Goal: Communication & Community: Answer question/provide support

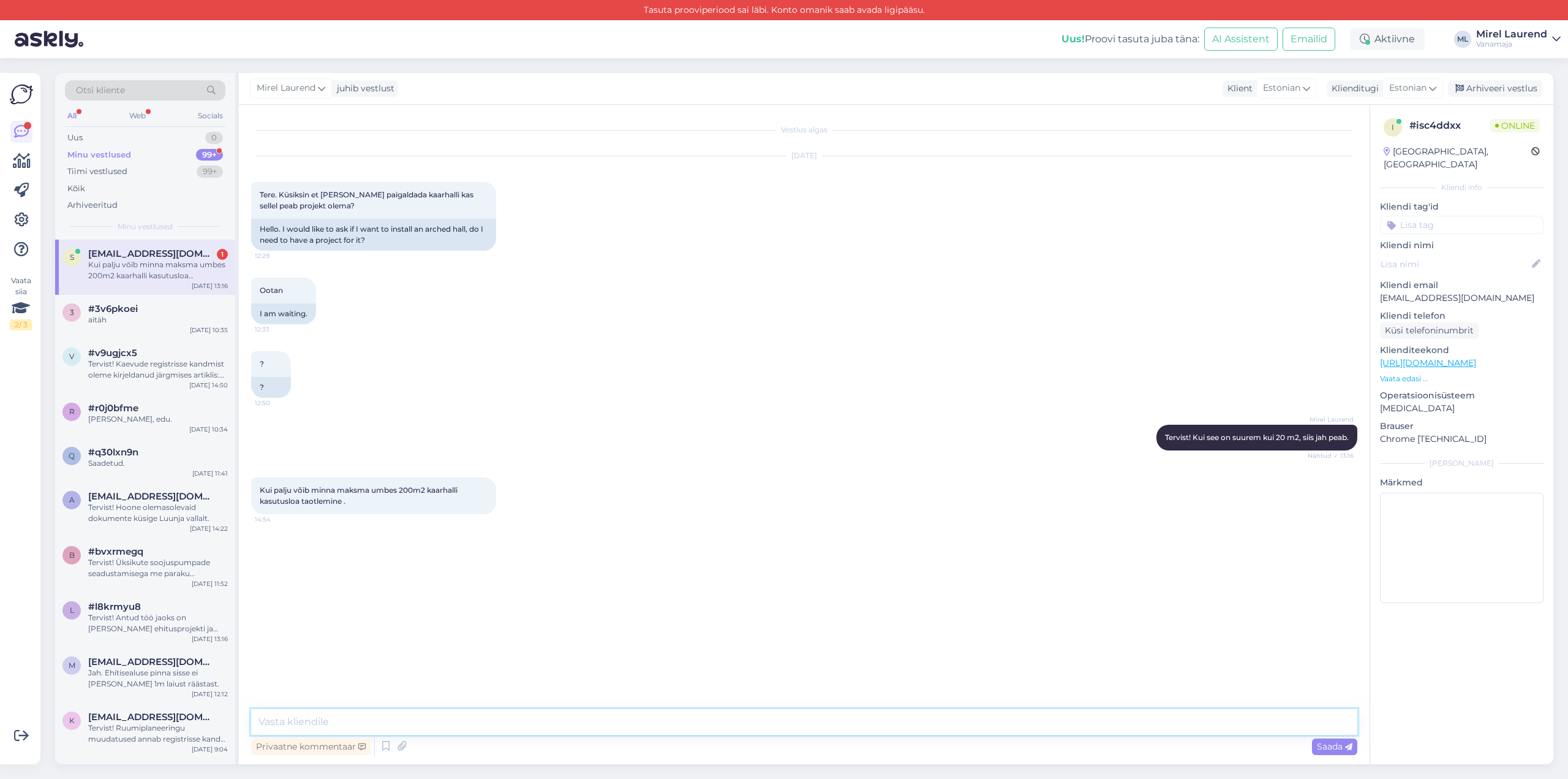
click at [446, 713] on textarea at bounding box center [805, 722] width 1107 height 26
paste textarea "Kasutusloa taotluse sisestamine ehitisregistris, menetluse märkustele vastamine…"
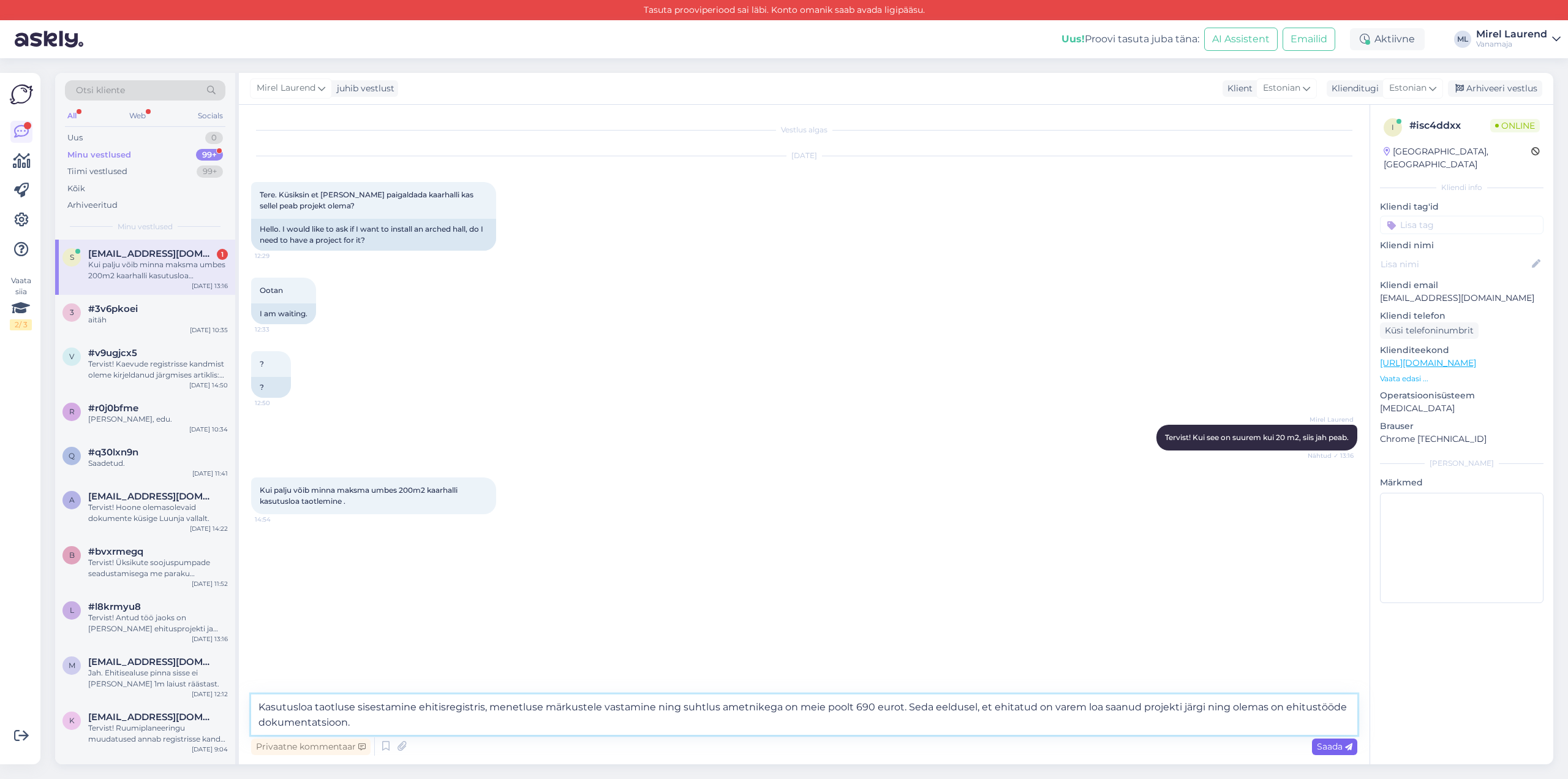
type textarea "Kasutusloa taotluse sisestamine ehitisregistris, menetluse märkustele vastamine…"
click at [1324, 750] on span "Saada" at bounding box center [1335, 746] width 36 height 11
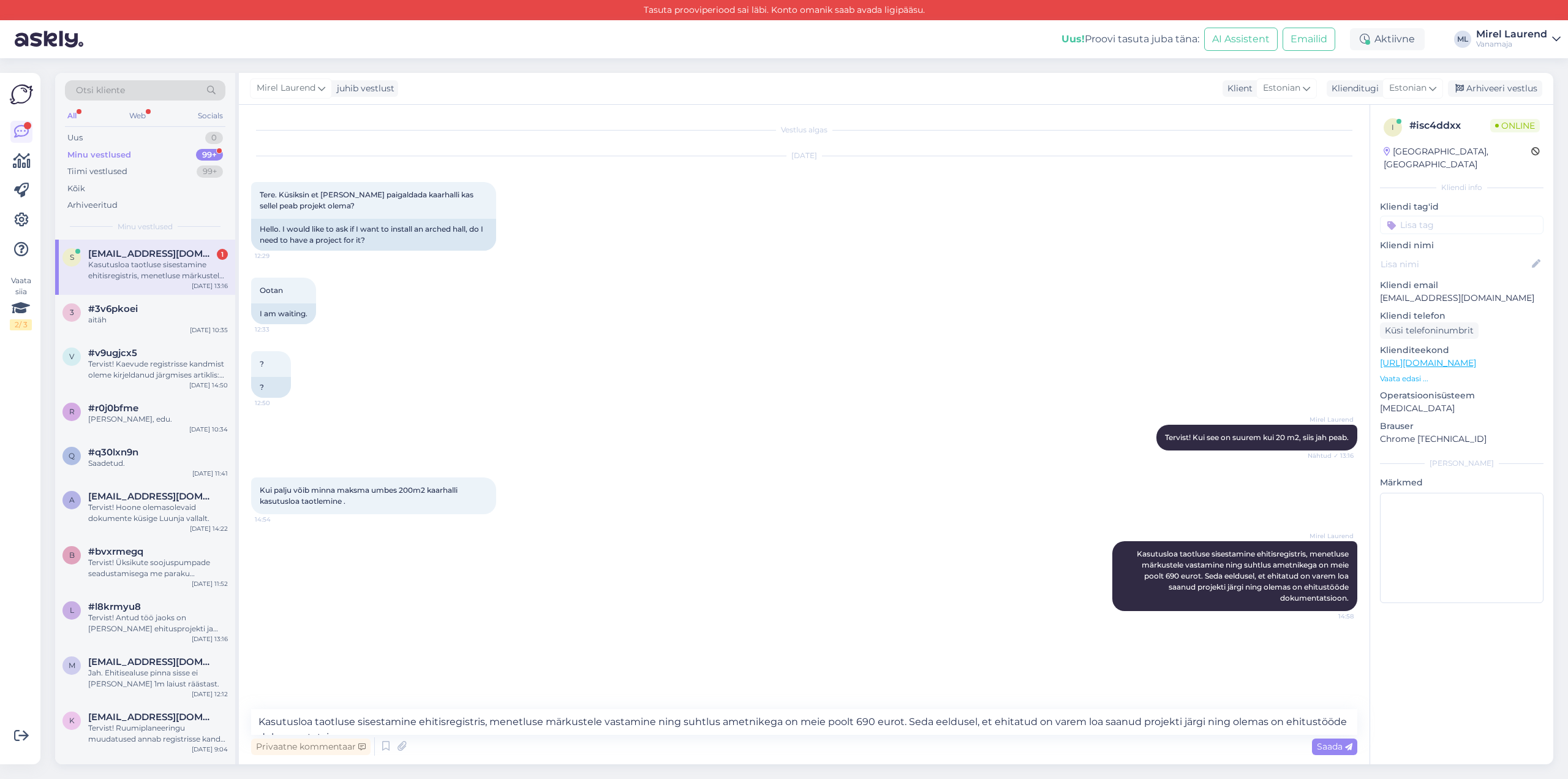
click at [175, 157] on div "Minu vestlused 99+" at bounding box center [145, 155] width 160 height 17
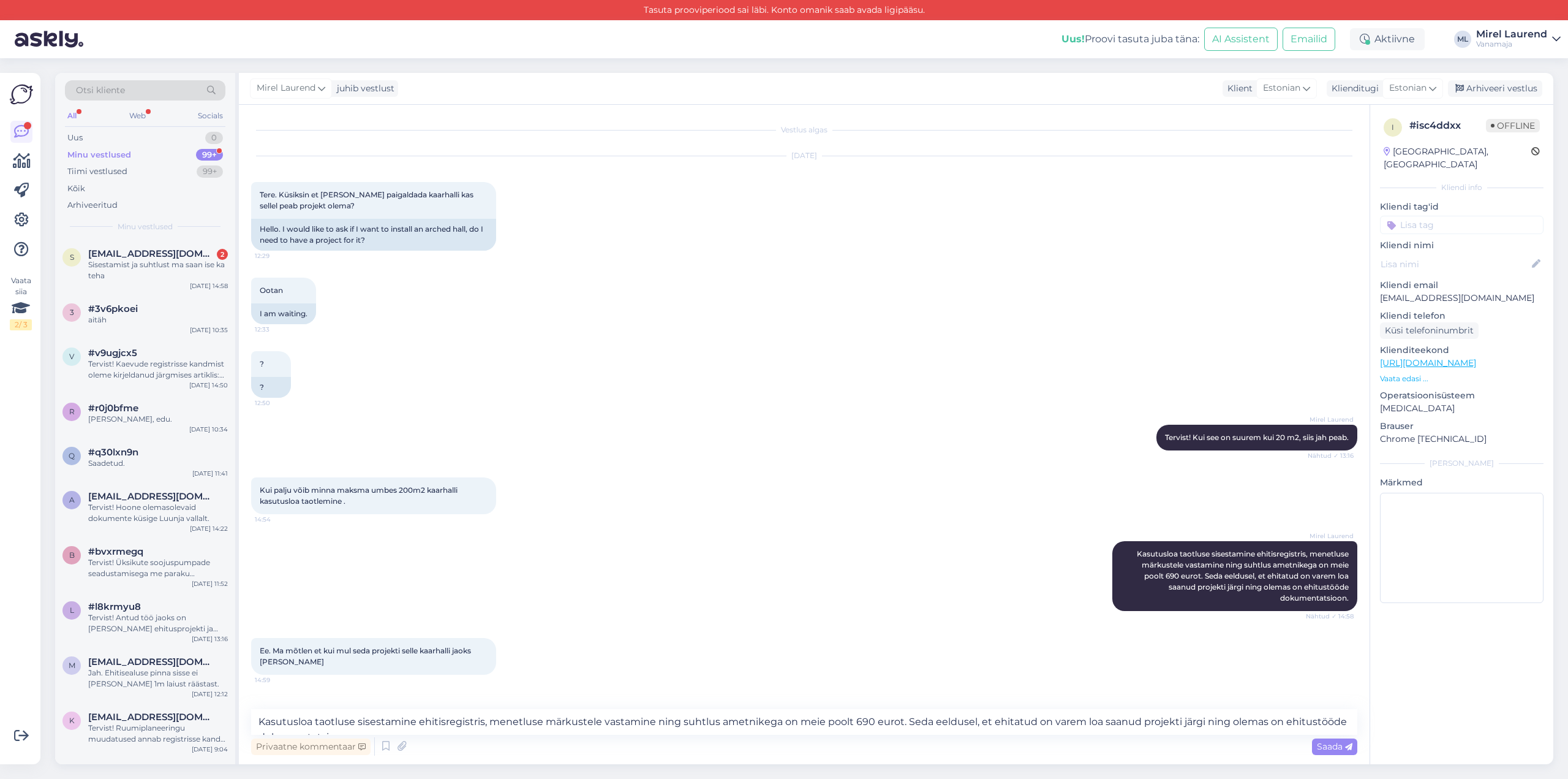
scroll to position [43, 0]
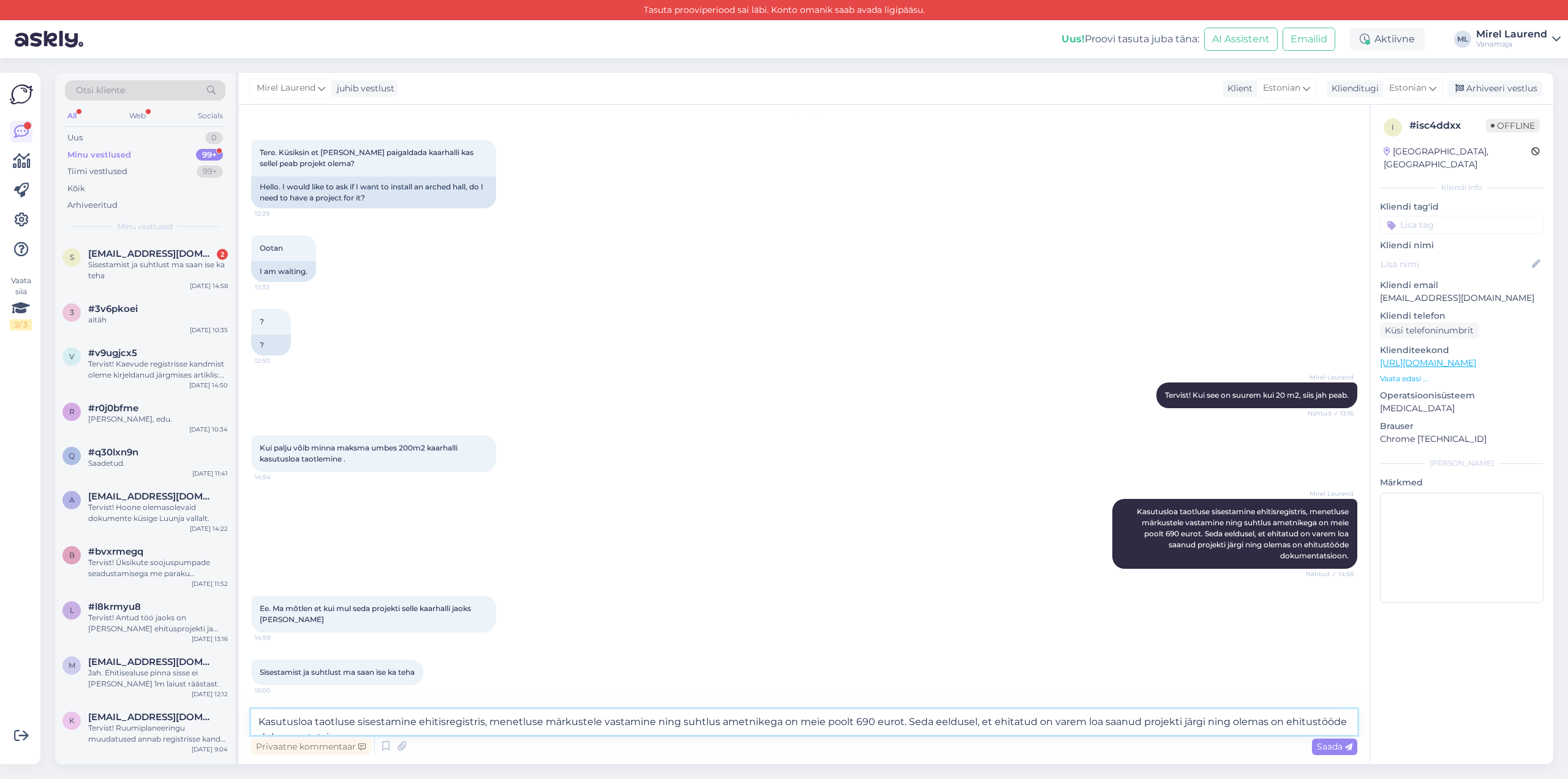
click at [427, 722] on textarea "Kasutusloa taotluse sisestamine ehitisregistris, menetluse märkustele vastamine…" at bounding box center [805, 722] width 1107 height 26
paste textarea "Kuna me tegeleme [PERSON_NAME] eelkõige era- ja kortermajadega, siis paraku me …"
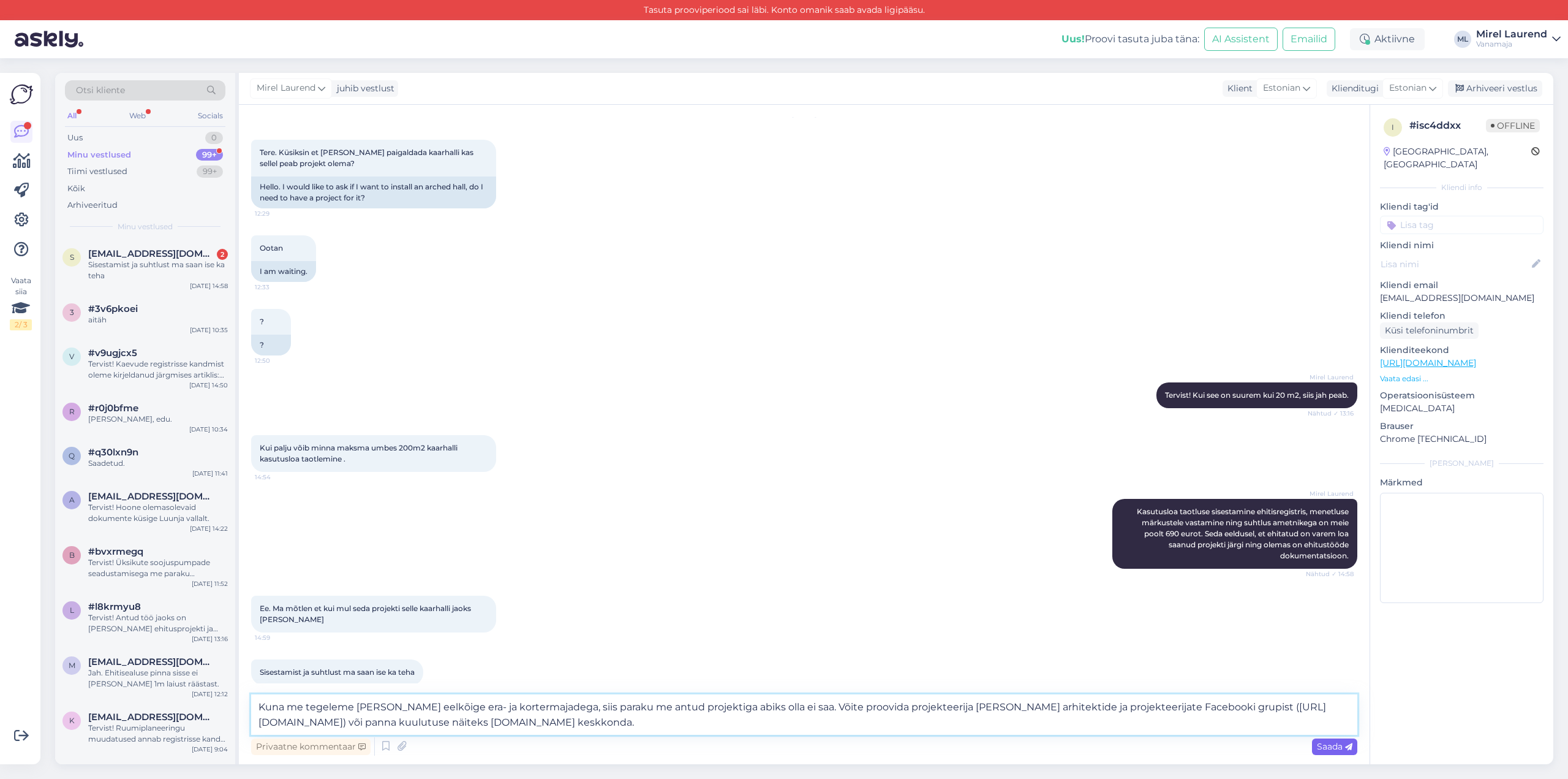
type textarea "Kuna me tegeleme [PERSON_NAME] eelkõige era- ja kortermajadega, siis paraku me …"
click at [1334, 750] on span "Saada" at bounding box center [1335, 746] width 36 height 11
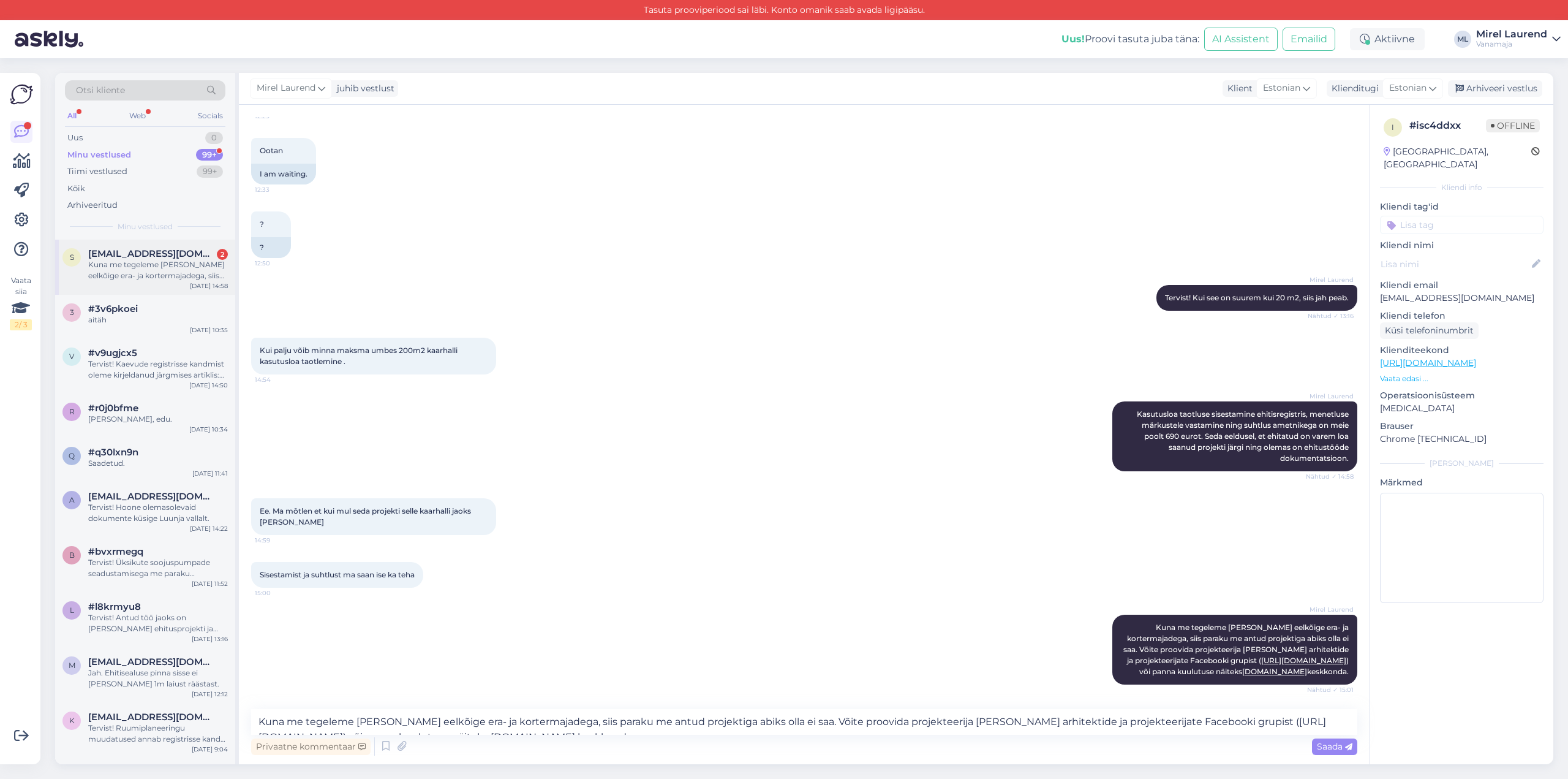
click at [130, 272] on div "Kuna me tegeleme [PERSON_NAME] eelkõige era- ja kortermajadega, siis paraku me …" at bounding box center [158, 270] width 140 height 22
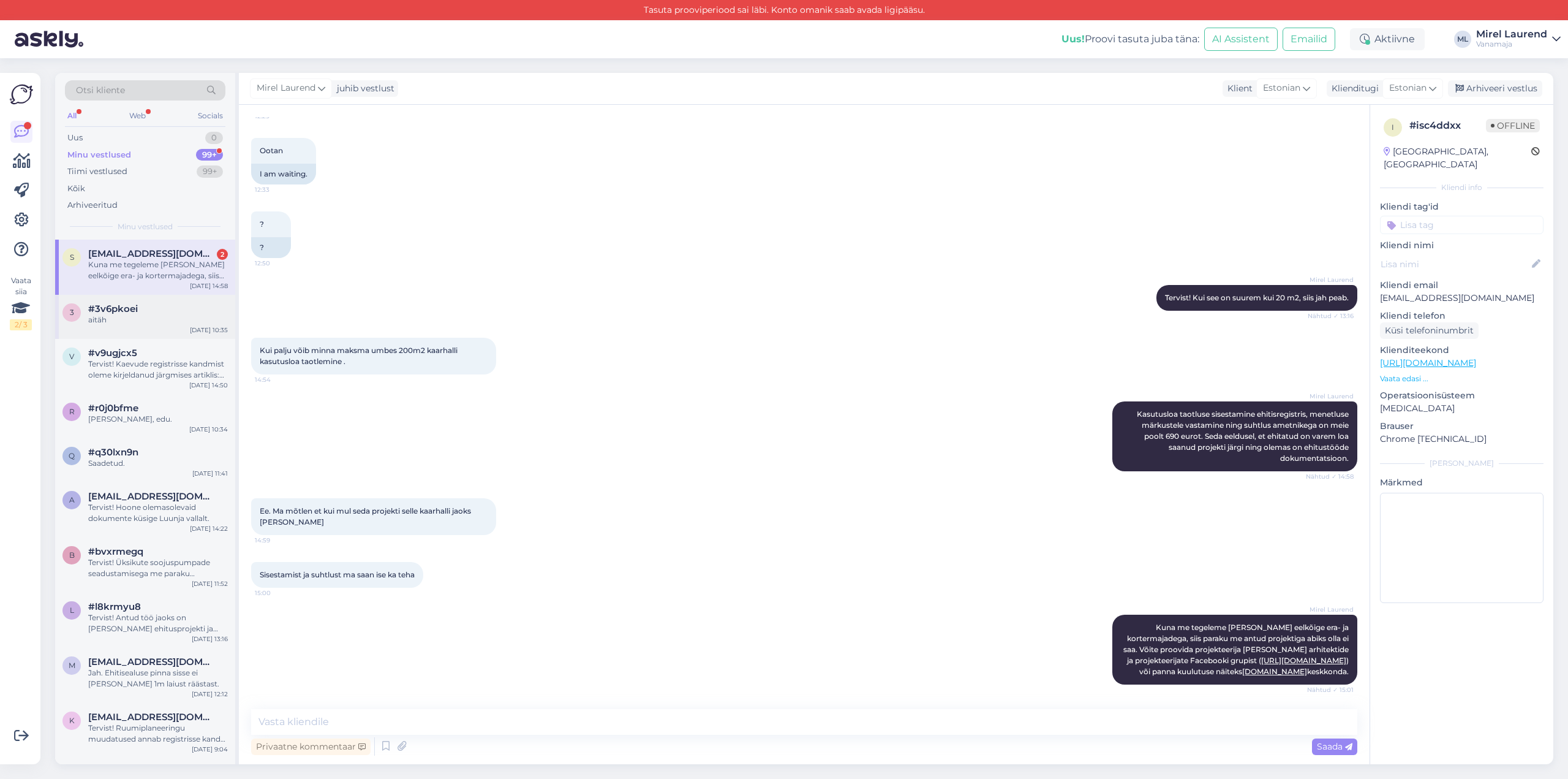
click at [173, 333] on div "3 #3v6pkoei aitäh [DATE] 10:35" at bounding box center [146, 317] width 181 height 44
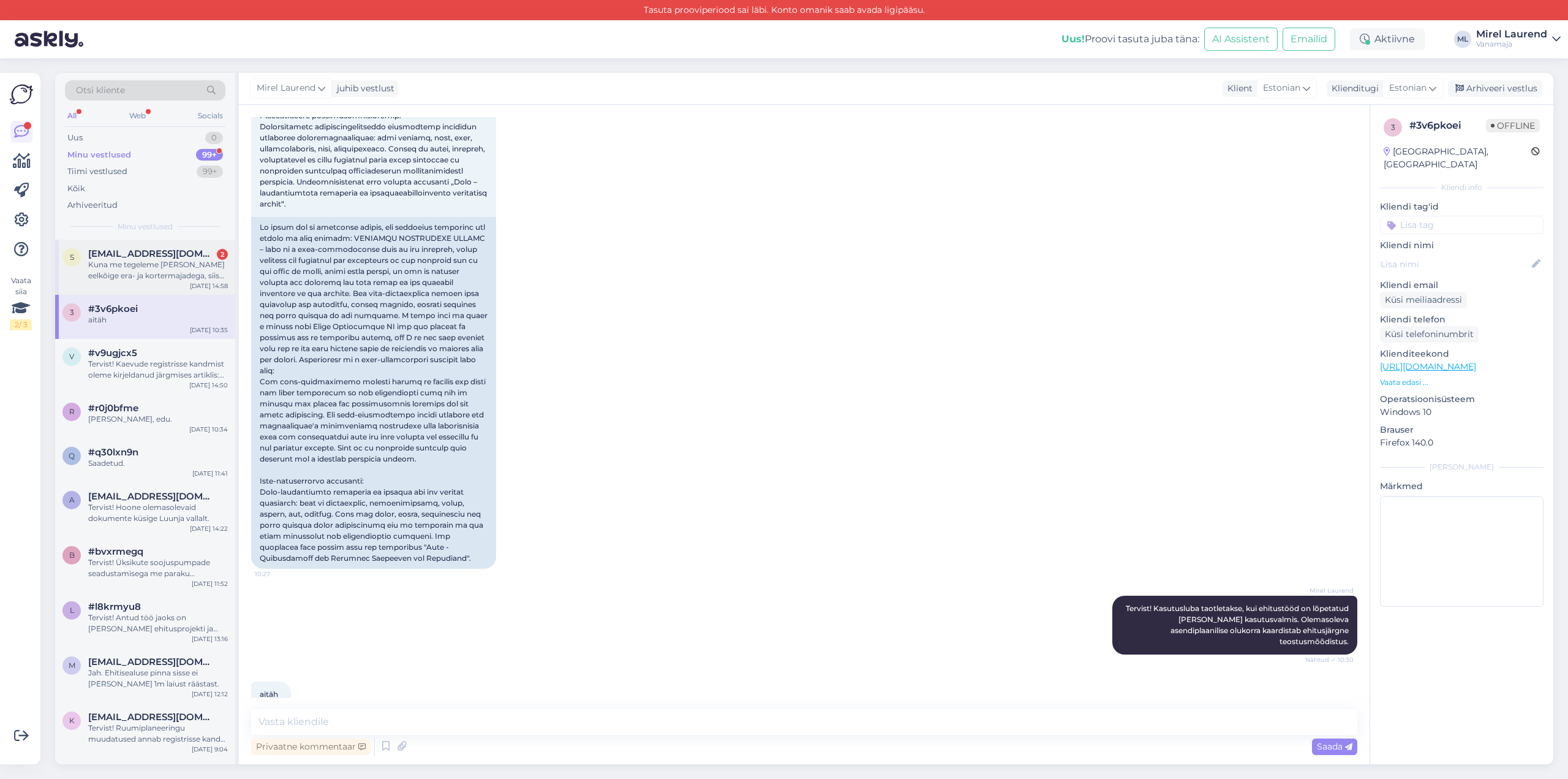
click at [159, 279] on div "Kuna me tegeleme [PERSON_NAME] eelkõige era- ja kortermajadega, siis paraku me …" at bounding box center [158, 270] width 140 height 22
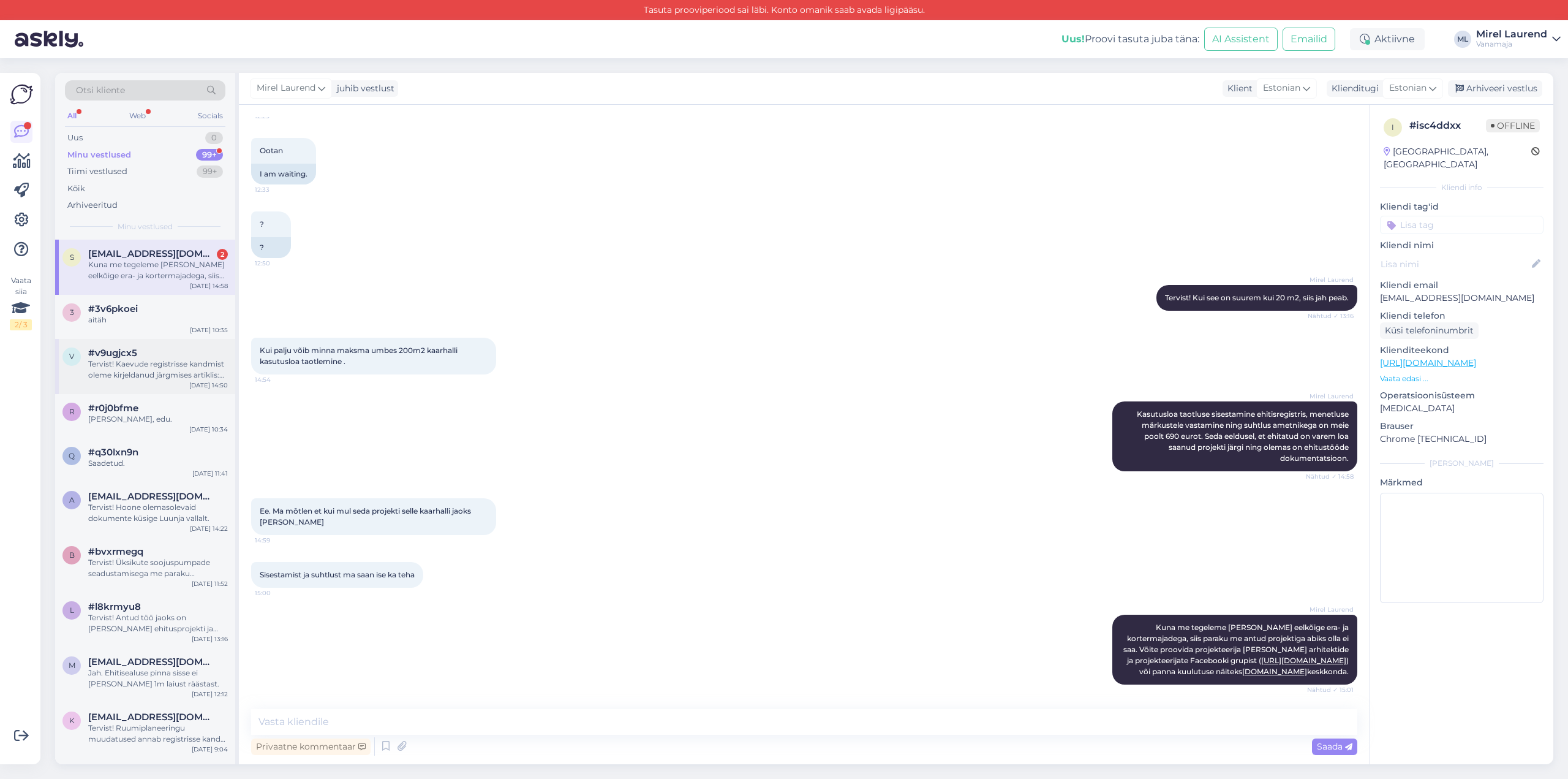
click at [119, 376] on div "Tervist! Kaevude registrisse kandmist oleme kirjeldanud järgmises artiklis: [UR…" at bounding box center [158, 369] width 140 height 22
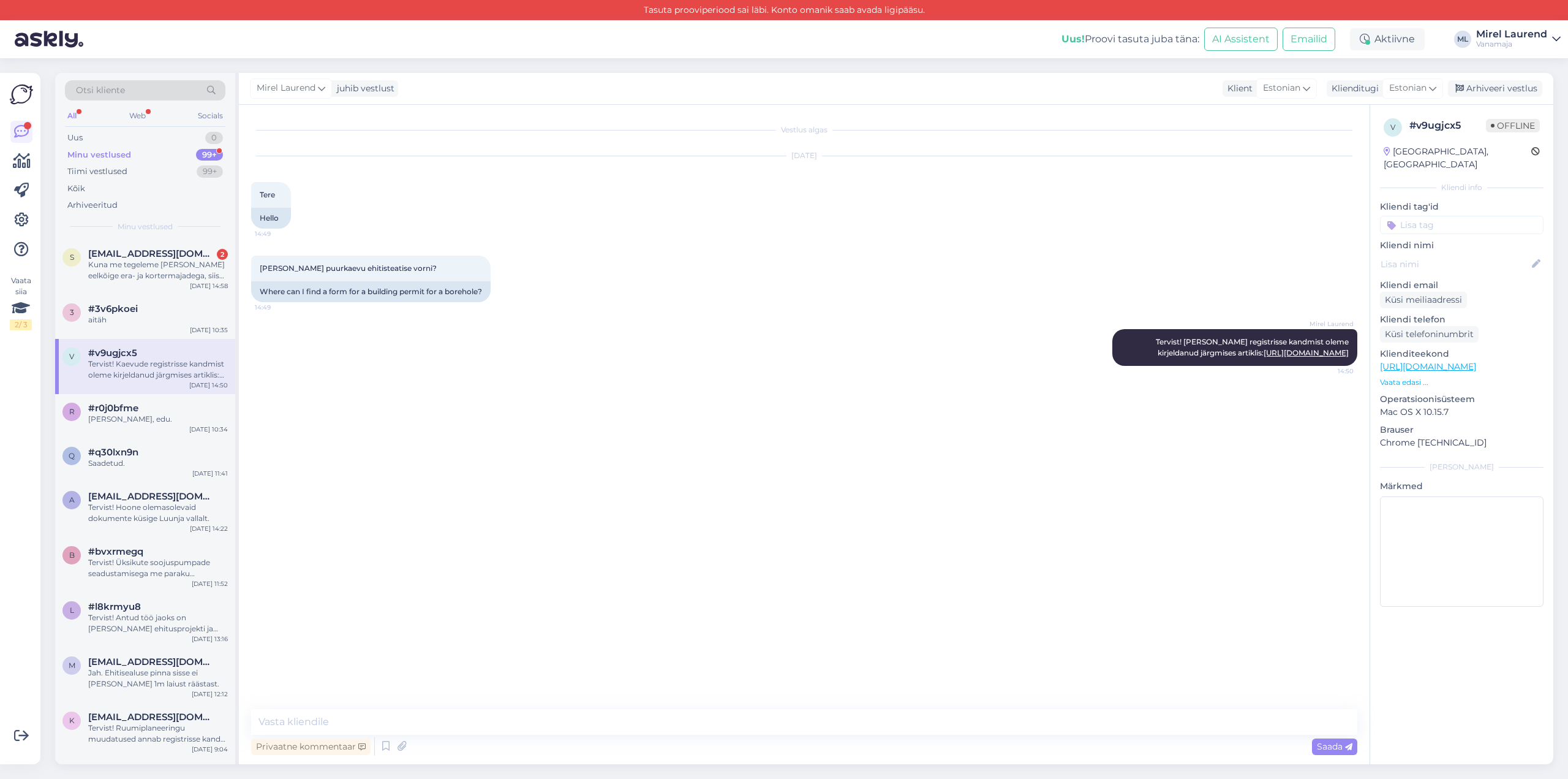
click at [90, 153] on div "Minu vestlused" at bounding box center [99, 154] width 64 height 13
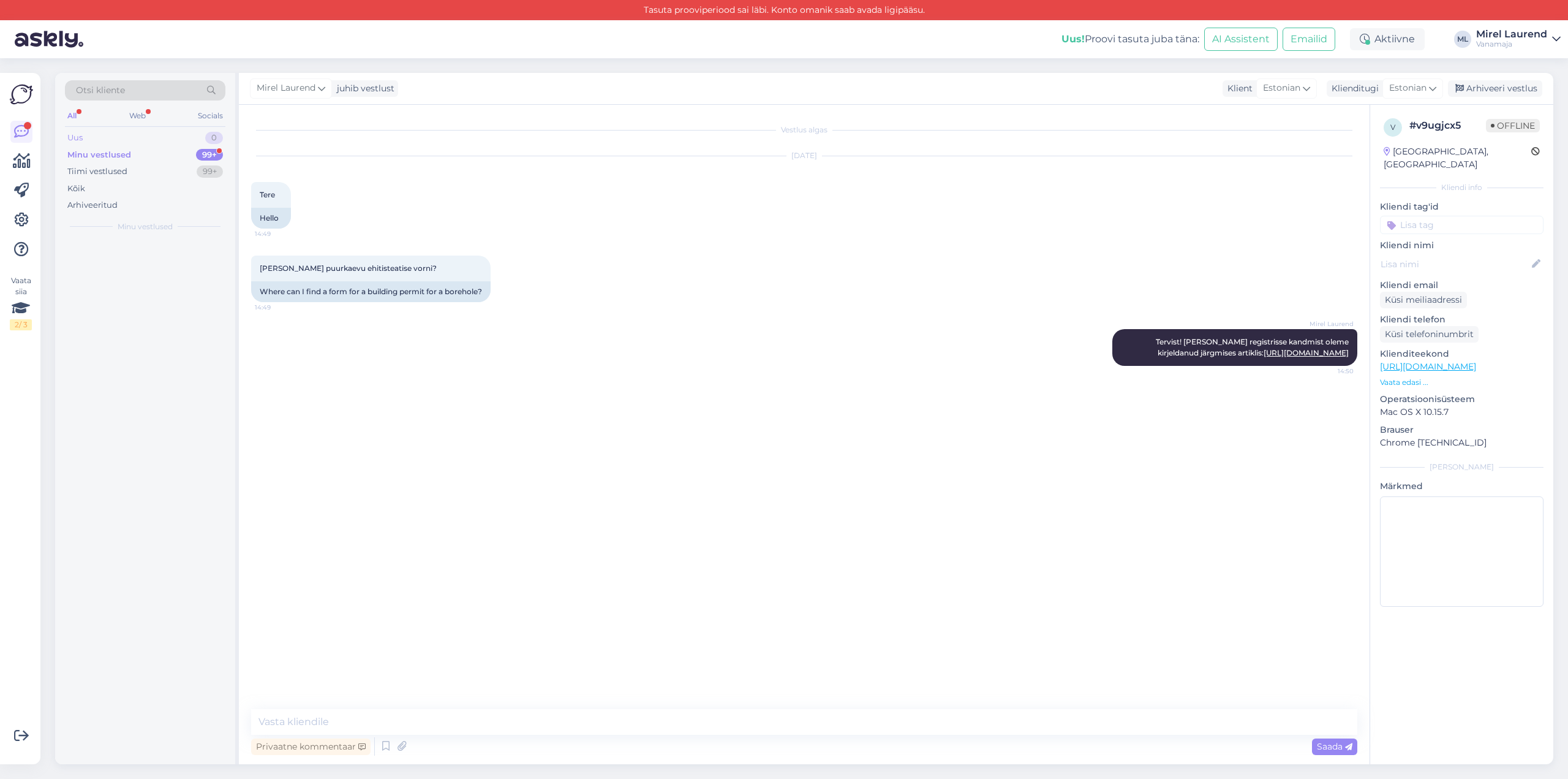
click at [93, 139] on div "Uus 0" at bounding box center [145, 138] width 160 height 17
